Goal: Entertainment & Leisure: Consume media (video, audio)

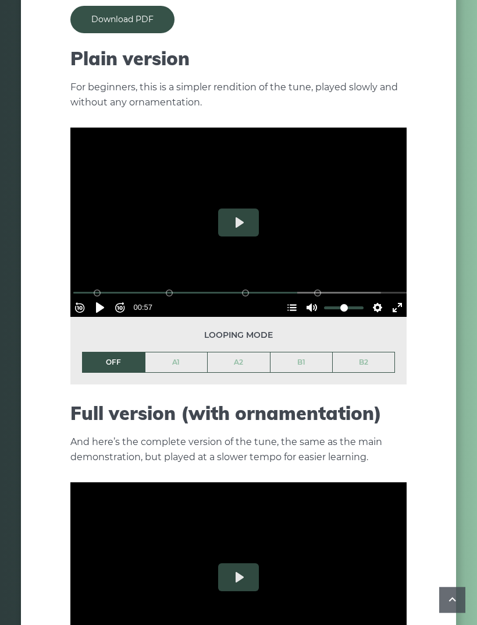
scroll to position [1106, 0]
click at [246, 208] on button "Play" at bounding box center [238, 222] width 41 height 28
type input "*"
click at [109, 298] on button "Pause Play" at bounding box center [100, 307] width 19 height 19
click at [101, 298] on button "Pause Play" at bounding box center [100, 307] width 19 height 19
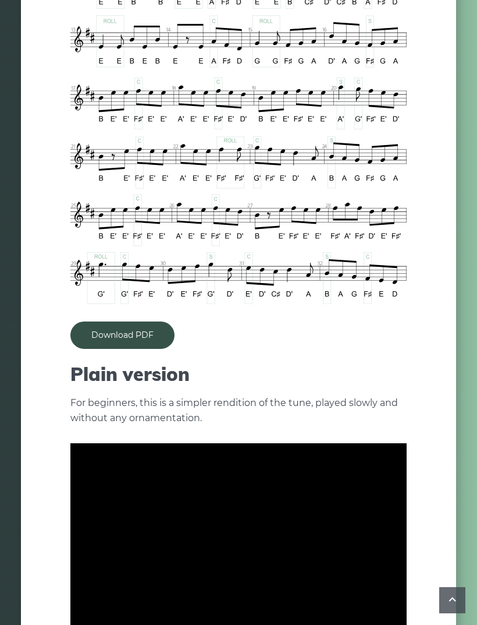
scroll to position [771, 0]
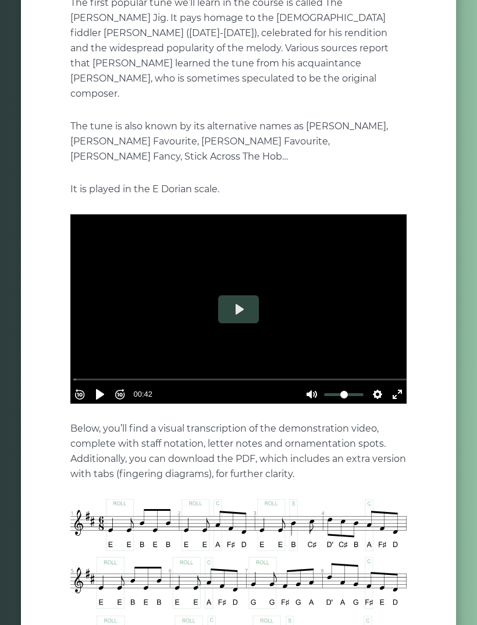
scroll to position [141, 0]
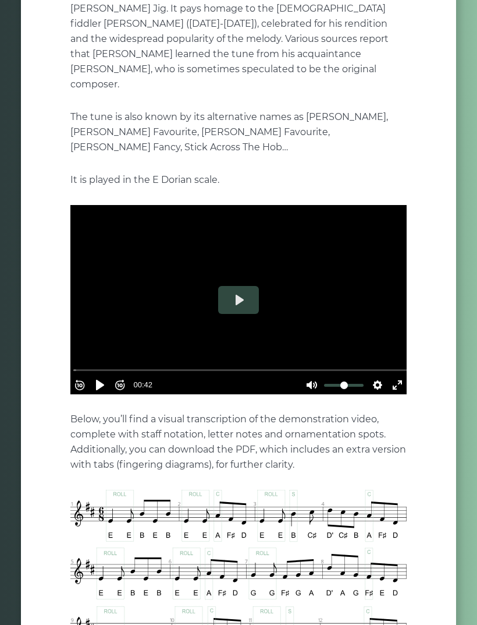
click at [238, 286] on button "Play" at bounding box center [238, 300] width 41 height 28
click at [109, 376] on button "Pause Play" at bounding box center [100, 385] width 19 height 19
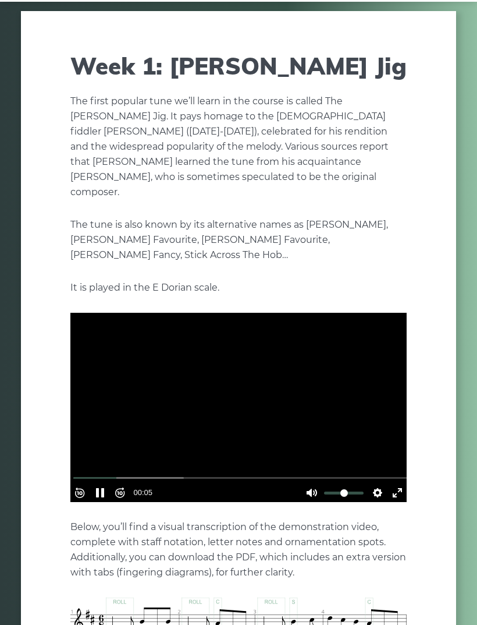
scroll to position [0, 0]
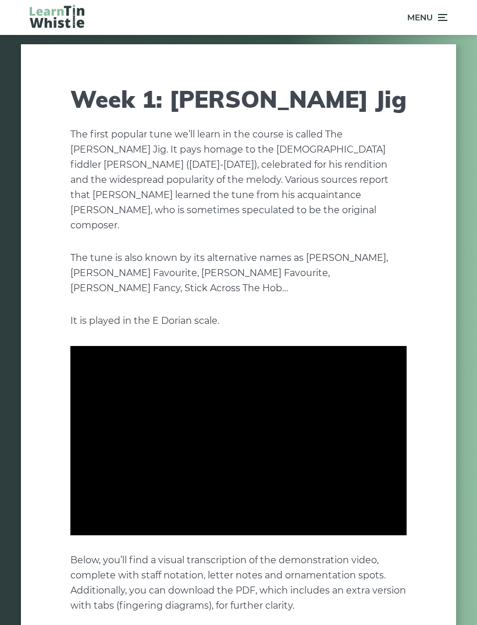
click at [105, 556] on input "Seek" at bounding box center [240, 561] width 335 height 11
click at [109, 517] on button "Pause Play" at bounding box center [100, 526] width 19 height 19
type input "****"
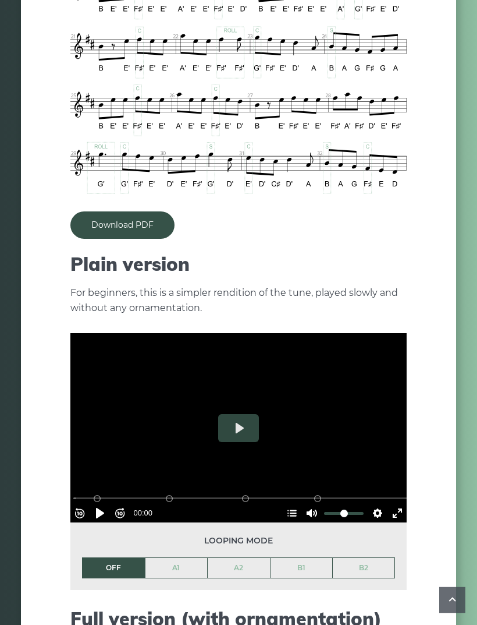
click at [237, 418] on button "Play" at bounding box center [238, 429] width 41 height 28
click at [89, 504] on button "Rewind 10s" at bounding box center [79, 513] width 19 height 19
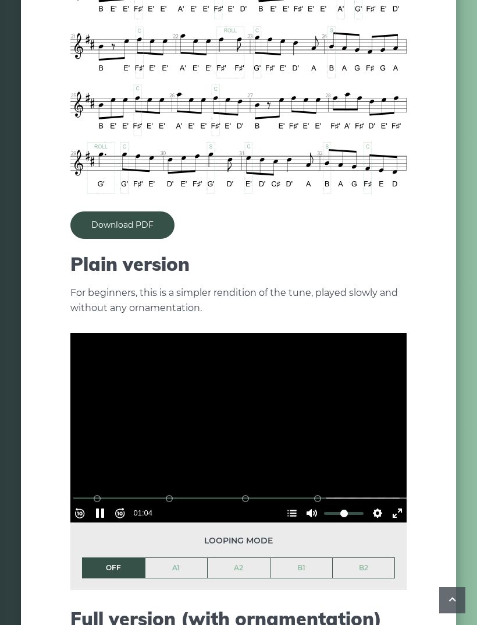
click at [89, 504] on button "Rewind 10s" at bounding box center [79, 513] width 19 height 19
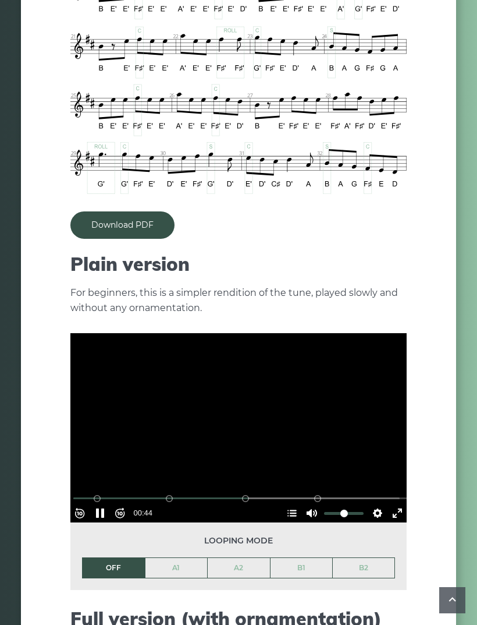
click at [89, 504] on button "Rewind 10s" at bounding box center [79, 513] width 19 height 19
click at [98, 504] on button "Pause Play" at bounding box center [100, 513] width 19 height 19
click at [100, 504] on button "Pause Play" at bounding box center [100, 513] width 19 height 19
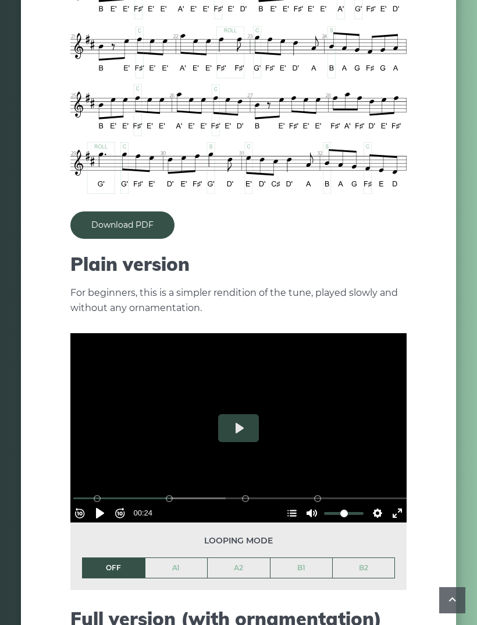
click at [89, 504] on button "Rewind 10s" at bounding box center [79, 513] width 19 height 19
type input "*****"
click at [85, 504] on button "Rewind 10s" at bounding box center [79, 513] width 19 height 19
click at [89, 504] on button "Rewind 10s" at bounding box center [79, 513] width 19 height 19
click at [97, 504] on button "Pause Play" at bounding box center [100, 513] width 19 height 19
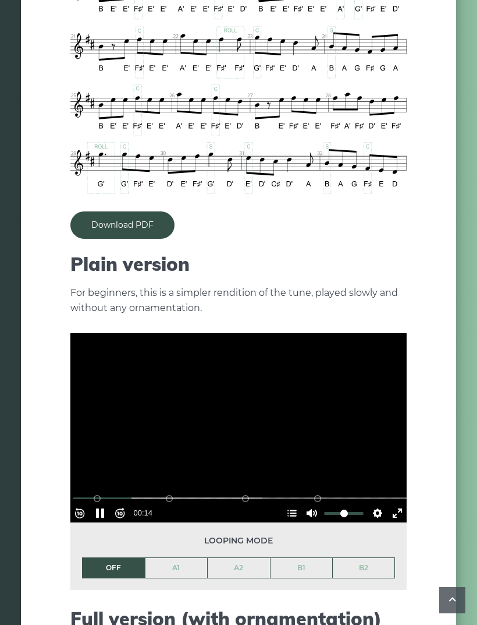
click at [89, 504] on button "Rewind 10s" at bounding box center [79, 513] width 19 height 19
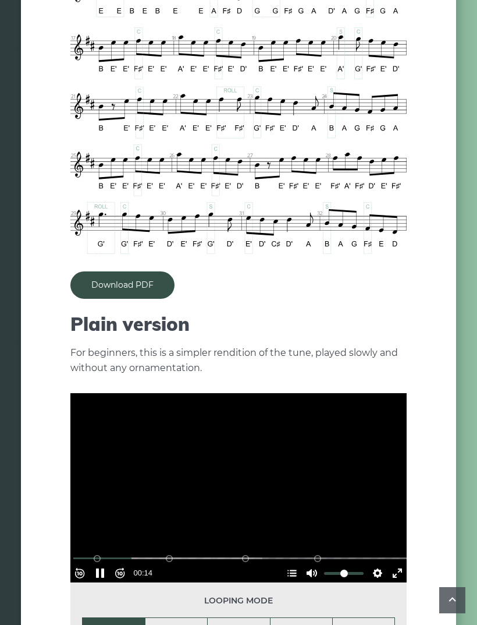
scroll to position [841, 0]
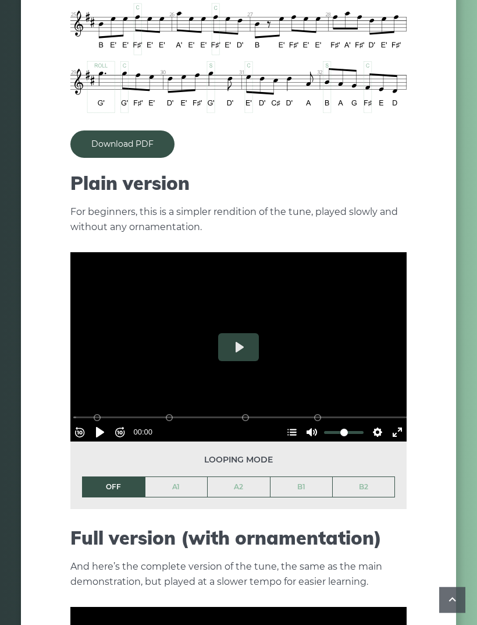
scroll to position [977, 0]
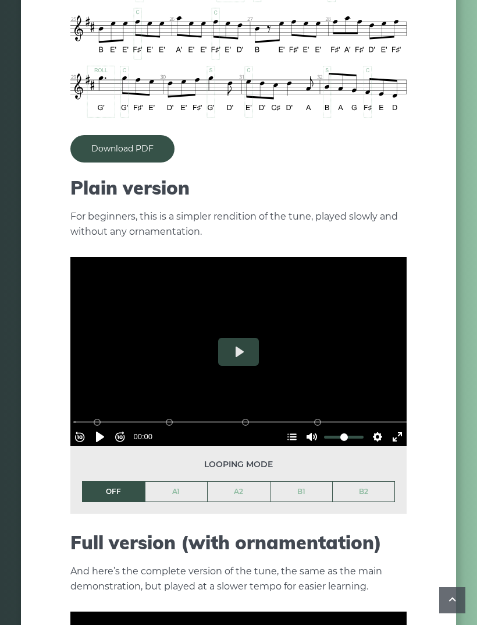
click at [252, 338] on button "Play" at bounding box center [238, 352] width 41 height 28
click at [228, 416] on input "Seek" at bounding box center [240, 421] width 335 height 11
click at [228, 329] on div at bounding box center [238, 351] width 337 height 189
click at [107, 427] on button "Pause Play" at bounding box center [100, 436] width 19 height 19
click at [240, 338] on button "Play" at bounding box center [238, 352] width 41 height 28
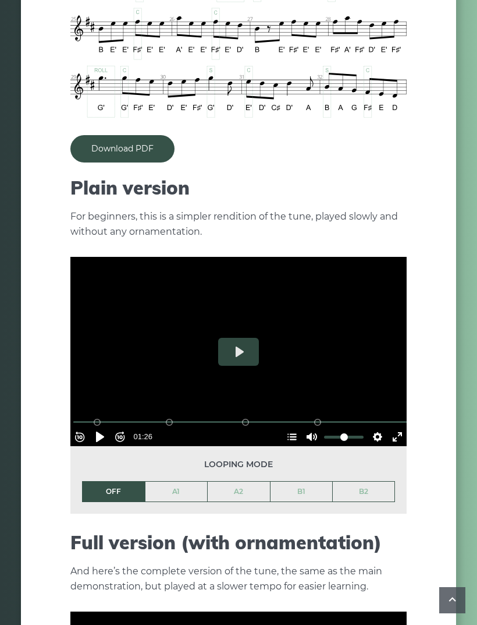
click at [247, 338] on button "Play" at bounding box center [238, 352] width 41 height 28
click at [108, 427] on button "Pause Play" at bounding box center [100, 436] width 19 height 19
type input "*****"
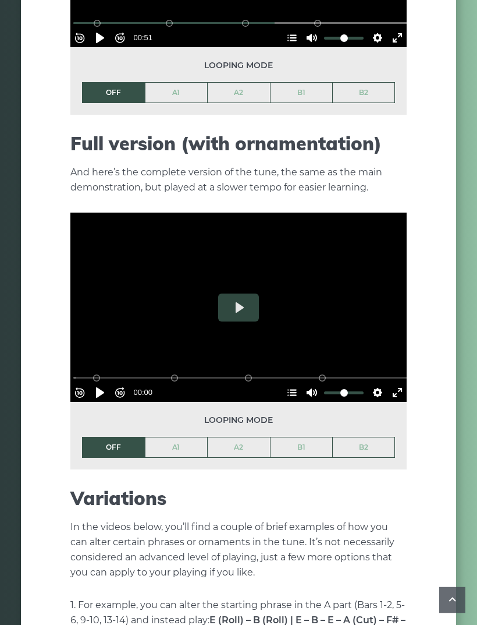
scroll to position [1371, 0]
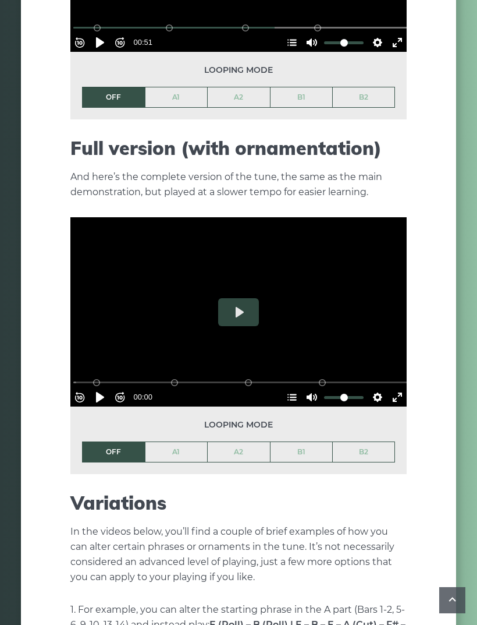
click at [240, 298] on button "Play" at bounding box center [238, 312] width 41 height 28
click at [160, 377] on input "Seek" at bounding box center [240, 382] width 335 height 11
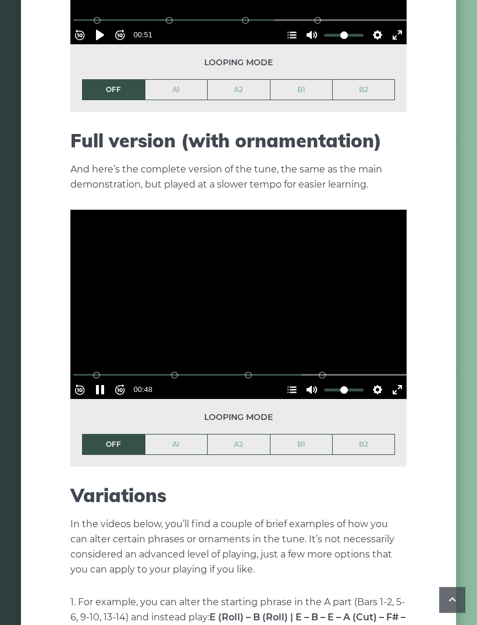
scroll to position [1382, 0]
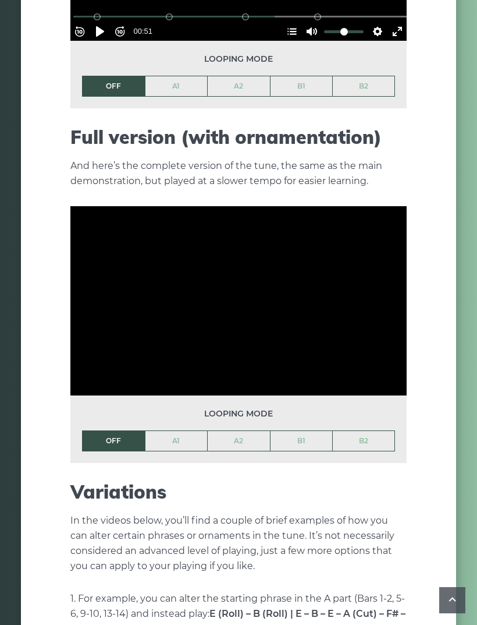
type input "***"
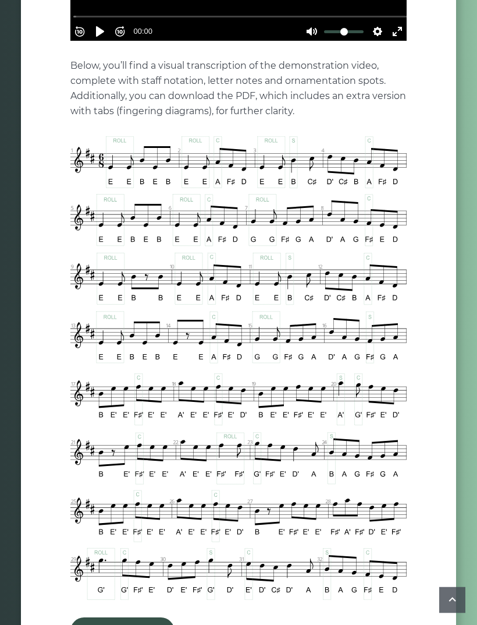
scroll to position [487, 0]
